Goal: Task Accomplishment & Management: Use online tool/utility

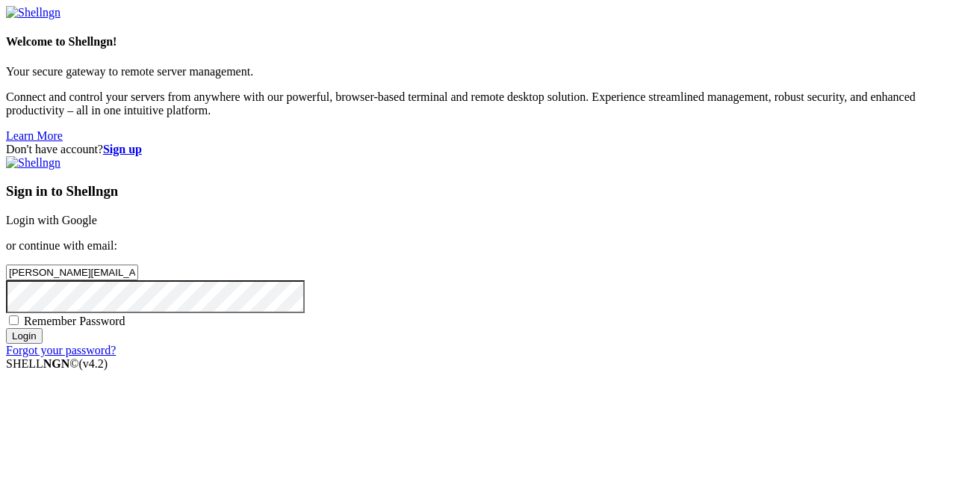
click at [43, 344] on input "Login" at bounding box center [24, 336] width 37 height 16
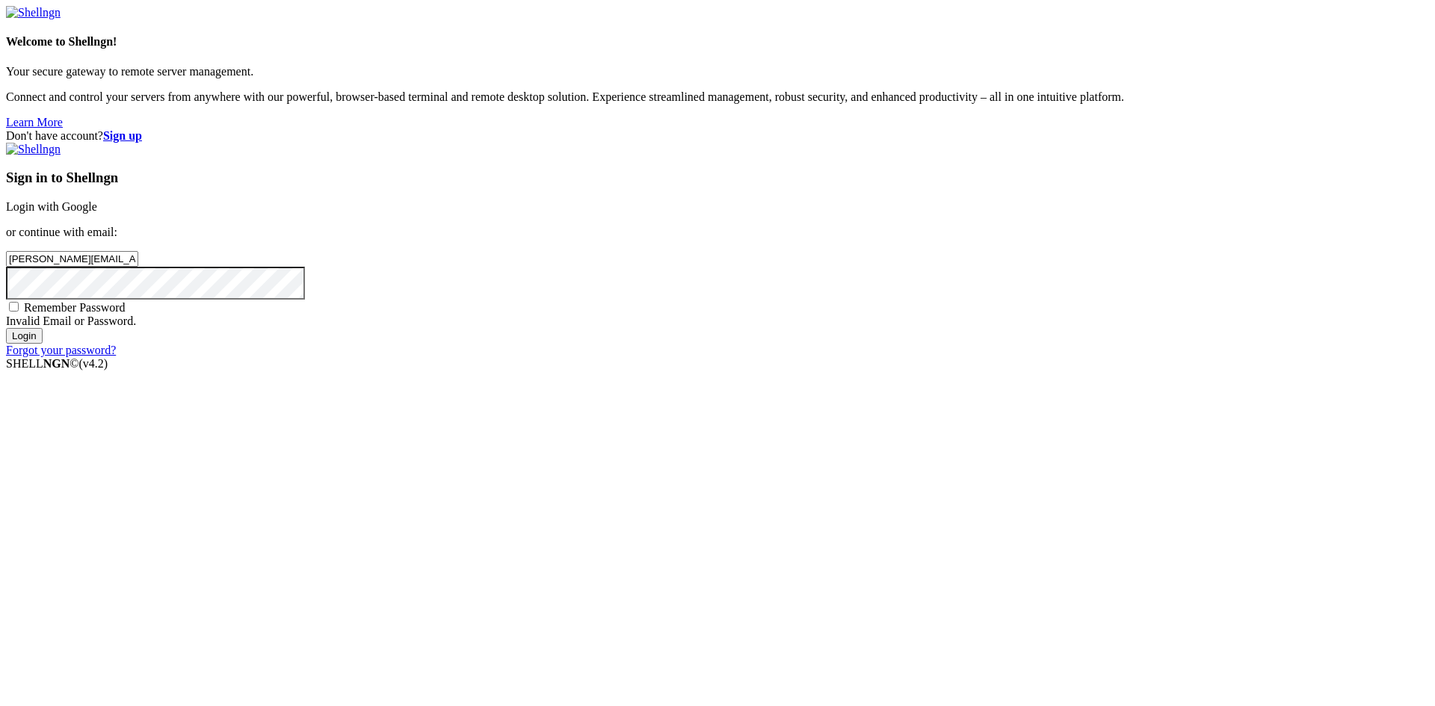
click at [43, 344] on input "Login" at bounding box center [24, 336] width 37 height 16
click at [761, 357] on div "Don't have account? Sign up Sign in to Shellngn Login with Google or continue w…" at bounding box center [717, 243] width 1423 height 228
click at [43, 344] on input "Login" at bounding box center [24, 336] width 37 height 16
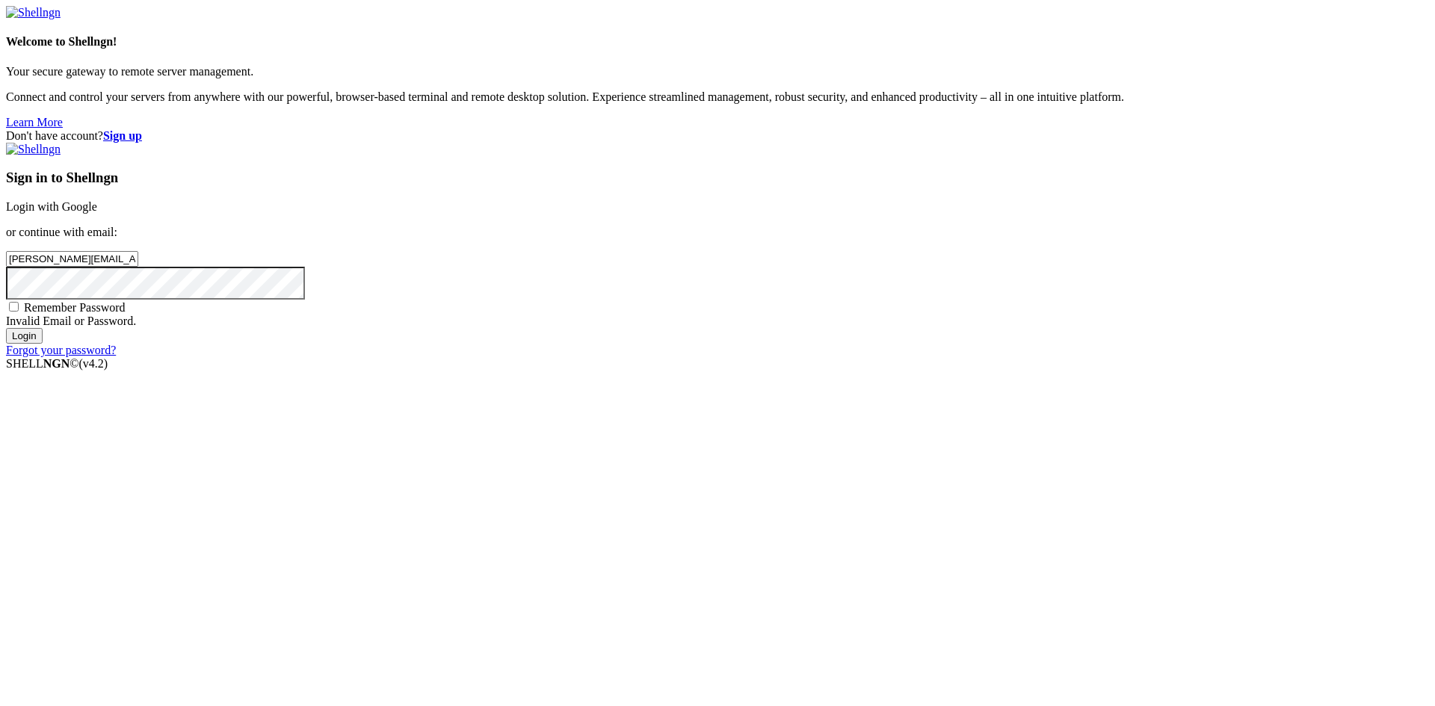
click at [43, 344] on input "Login" at bounding box center [24, 336] width 37 height 16
drag, startPoint x: 0, startPoint y: 0, endPoint x: 948, endPoint y: 482, distance: 1063.6
click at [43, 330] on input "Login" at bounding box center [24, 323] width 37 height 16
click at [97, 213] on link "Login with Google" at bounding box center [51, 206] width 91 height 13
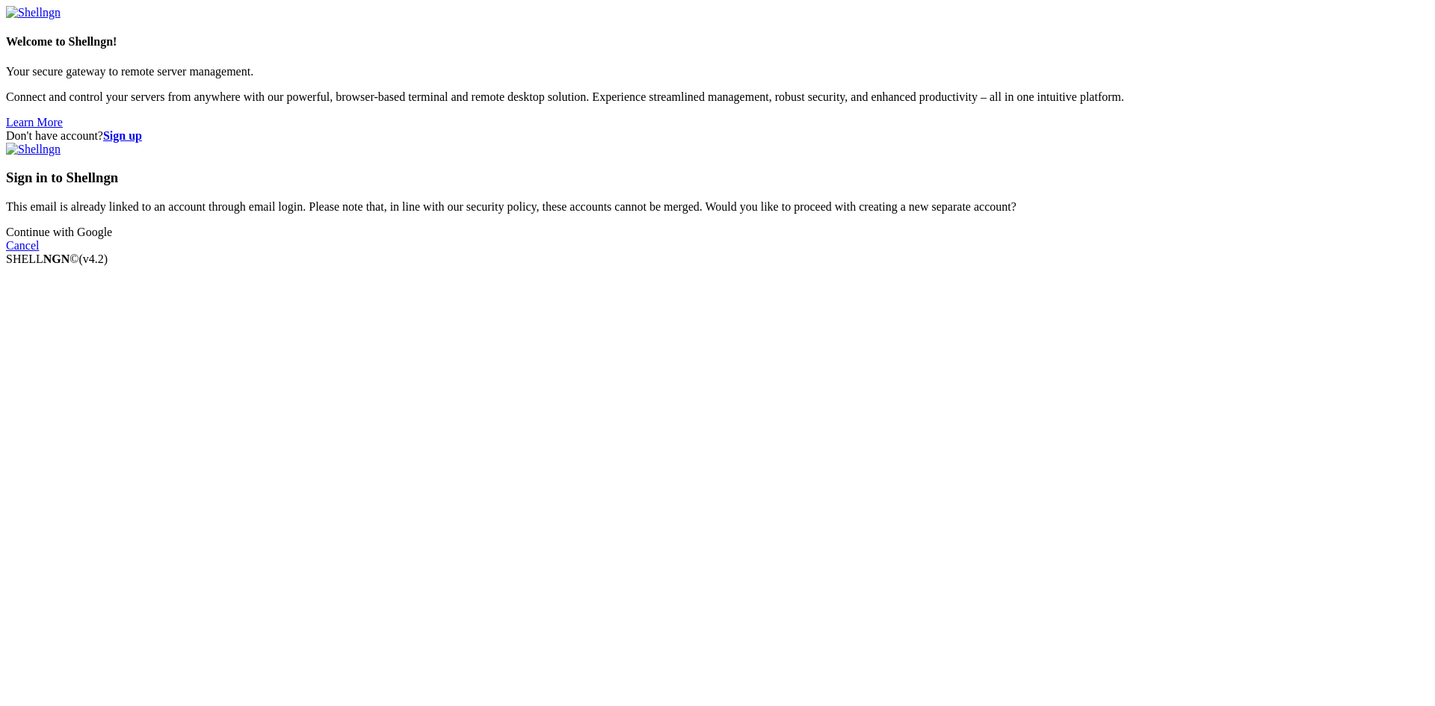
click at [39, 252] on link "Cancel" at bounding box center [22, 245] width 33 height 13
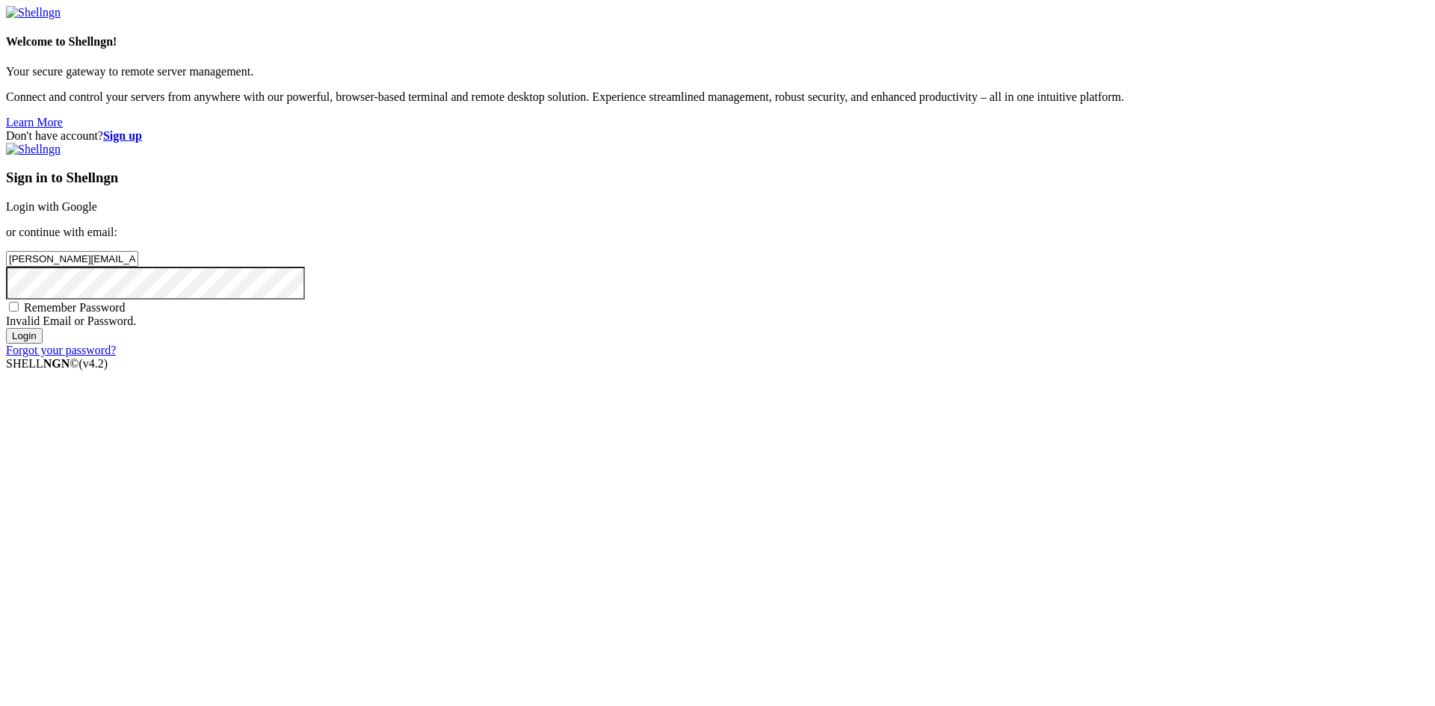
click at [43, 344] on input "Login" at bounding box center [24, 336] width 37 height 16
click at [43, 330] on input "Login" at bounding box center [24, 323] width 37 height 16
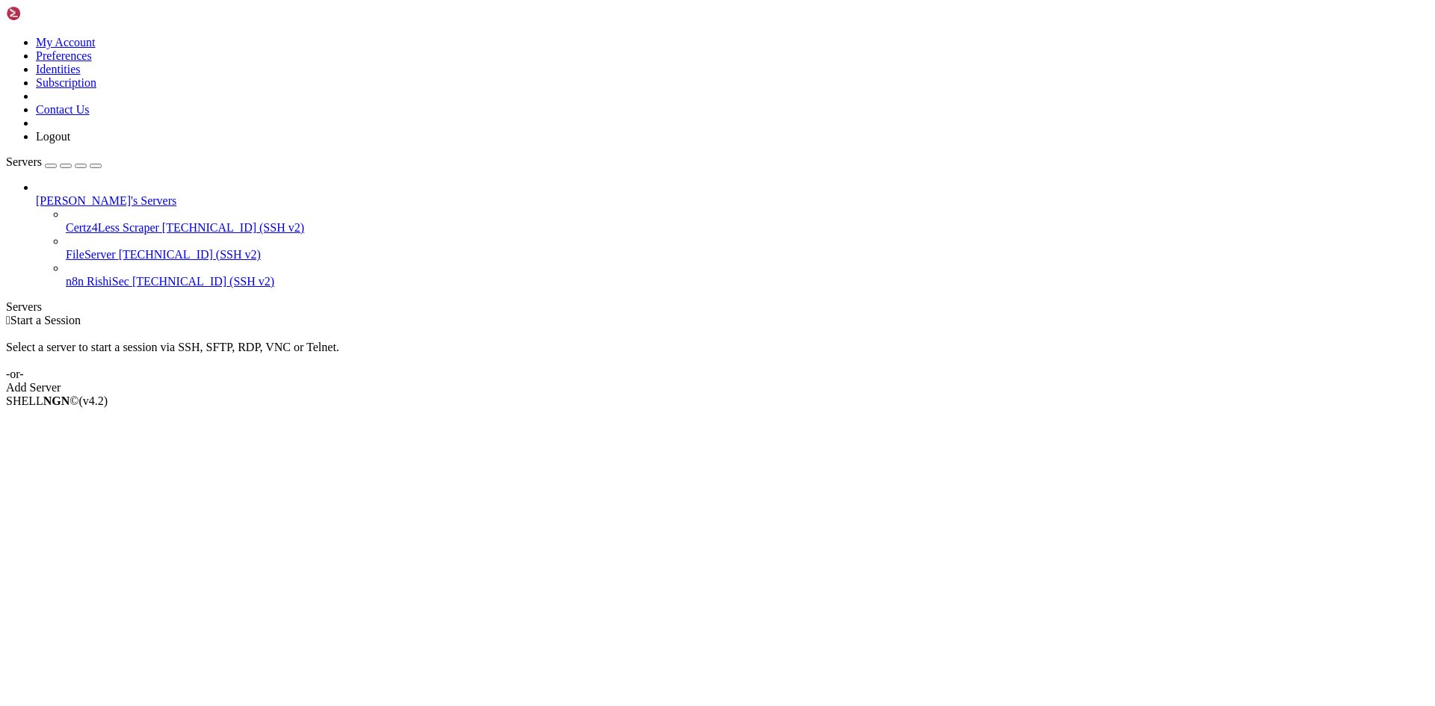
click at [99, 275] on span "n8n RishiSec" at bounding box center [98, 281] width 64 height 13
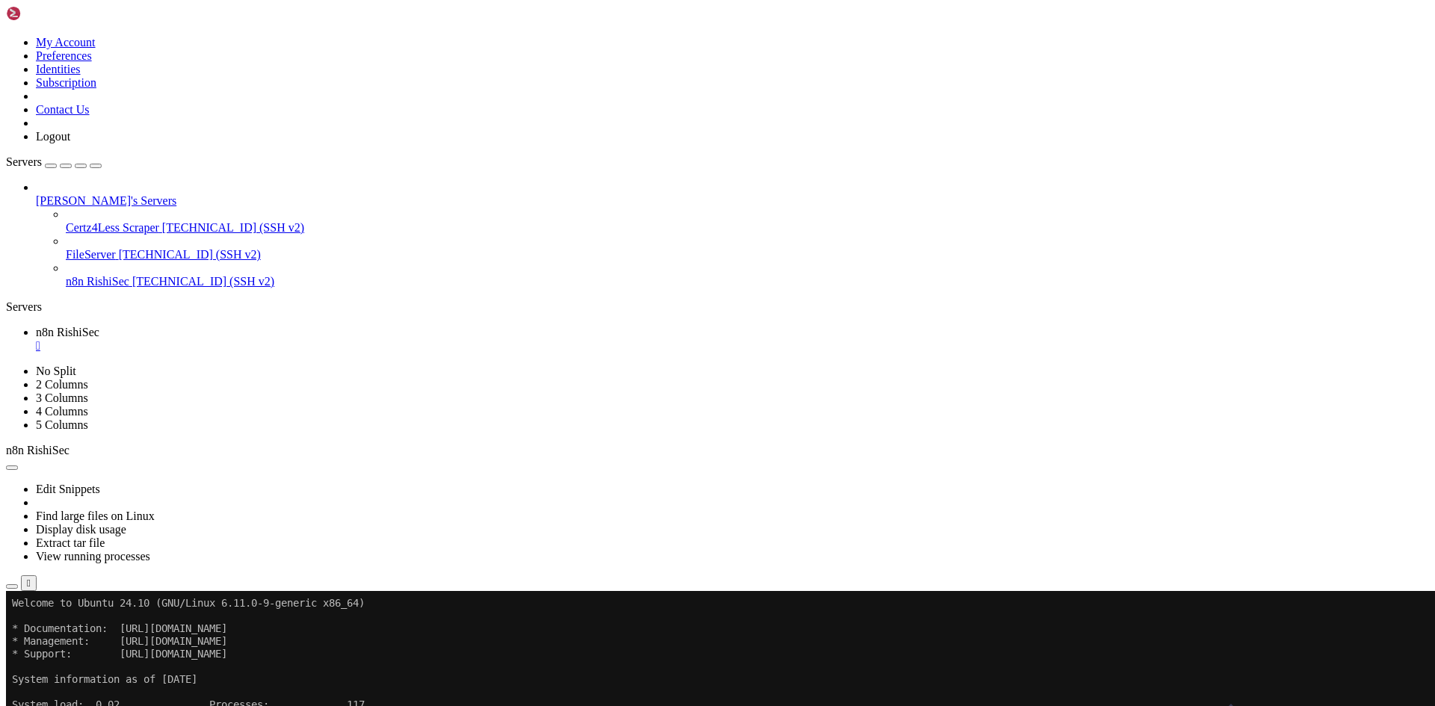
click html "Page up Welcome to Ubuntu 24.10 (GNU/Linux 6.11.0-9-generic x86_64) * Documenta…"
